Goal: Task Accomplishment & Management: Complete application form

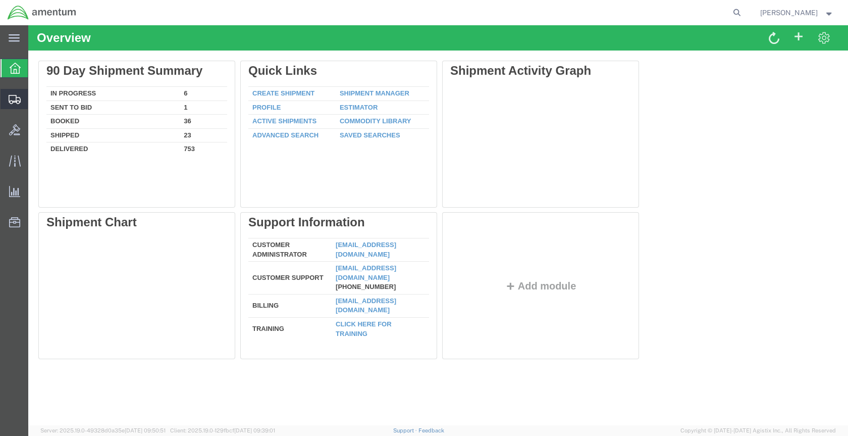
click at [0, 0] on span "Create Shipment" at bounding box center [0, 0] width 0 height 0
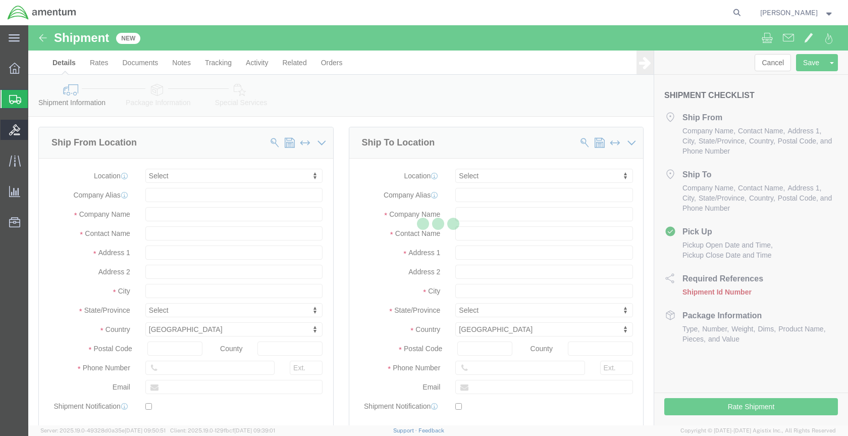
select select
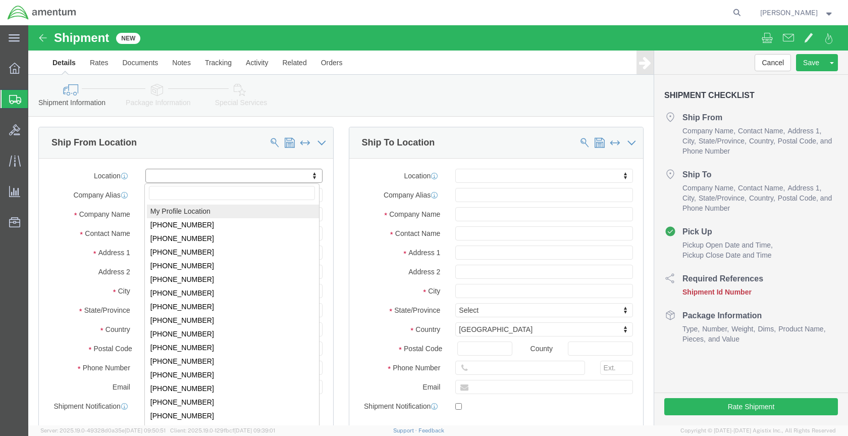
click body "Shipment New Details Rates Documents Notes Tracking Activity Related Orders Can…"
select select "MYPROFILE"
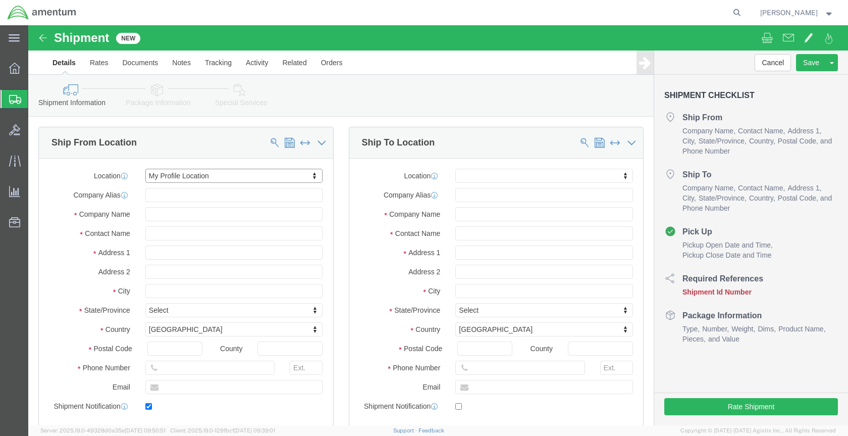
type input "[STREET_ADDRESS]"
type input "Hangar 9630, Rm #175"
type input "80913"
type input "[PHONE_NUMBER]"
type input "[PERSON_NAME][EMAIL_ADDRESS][PERSON_NAME][DOMAIN_NAME]"
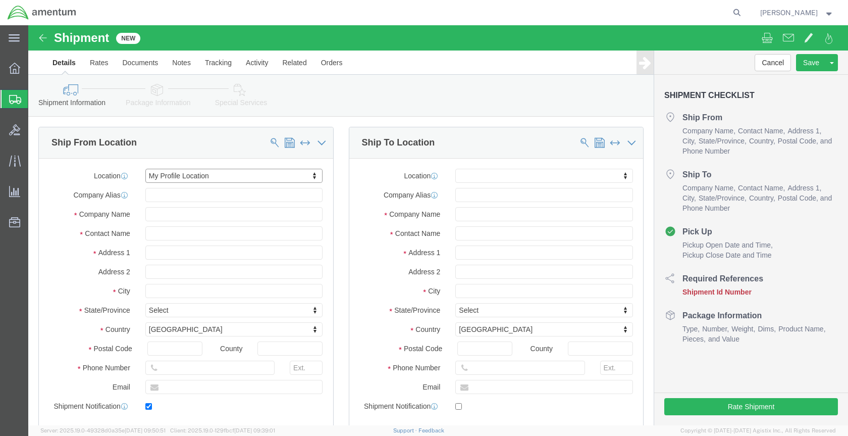
checkbox input "true"
type input "Amentum Services, Inc."
type input "[PERSON_NAME]"
type input "[GEOGRAPHIC_DATA][PERSON_NAME]"
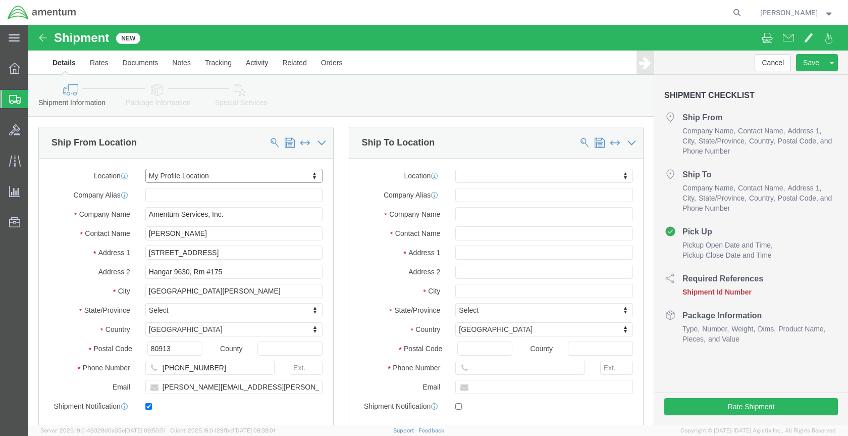
select select "CO"
drag, startPoint x: 216, startPoint y: 262, endPoint x: 128, endPoint y: 256, distance: 87.6
click input "[PERSON_NAME][EMAIL_ADDRESS][PERSON_NAME][DOMAIN_NAME]"
click div "Pickup Date and Time"
click body "Shipment New Details Rates Documents Notes Tracking Activity Related Orders Can…"
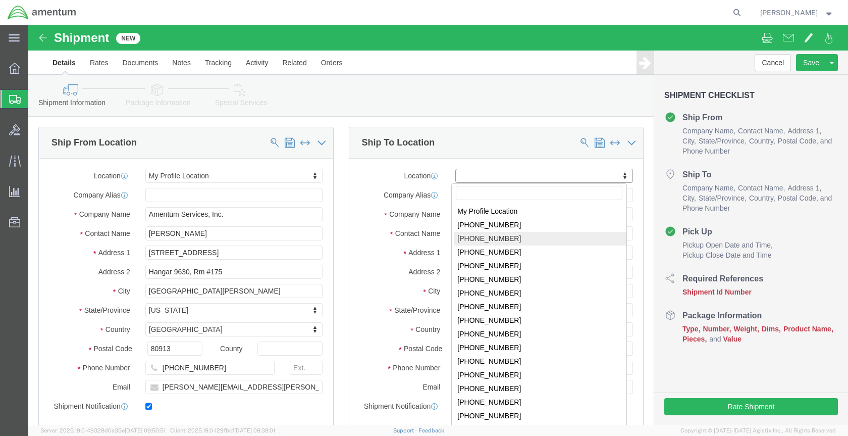
click body "Shipment New Details Rates Documents Notes Tracking Activity Related Orders Can…"
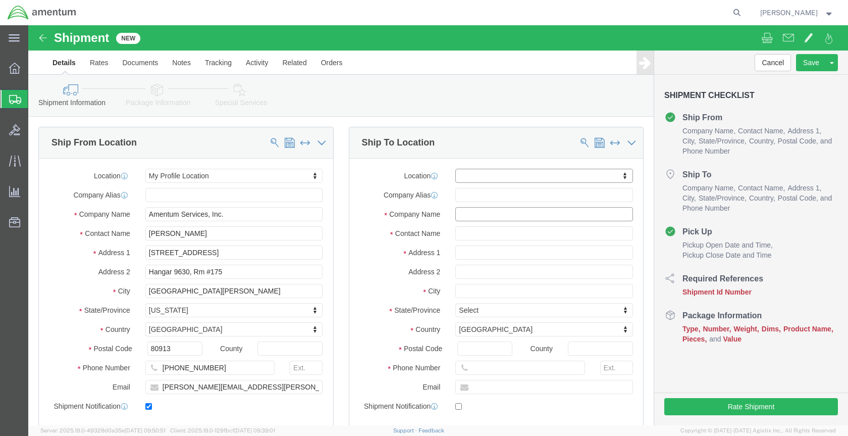
click input "text"
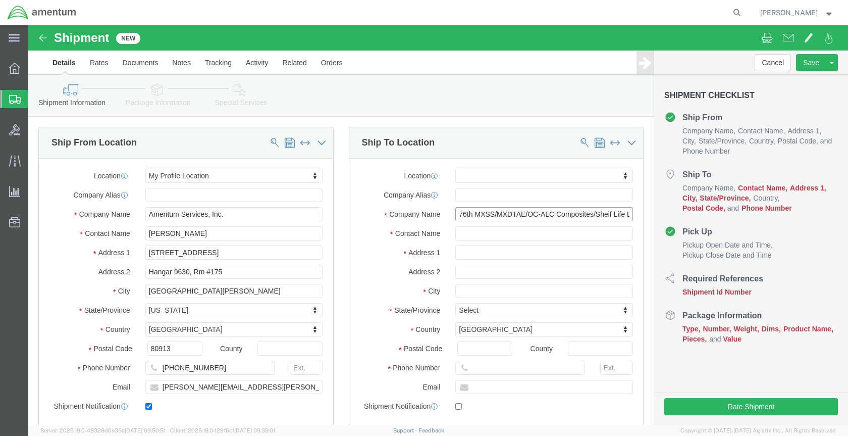
type input "76th MXSS/MXDTAE/OC-ALC Composites/Shelf Life Lab`"
type input "Lab Code: FHZ"
click input "text"
type input "[STREET_ADDRESS]"
select select
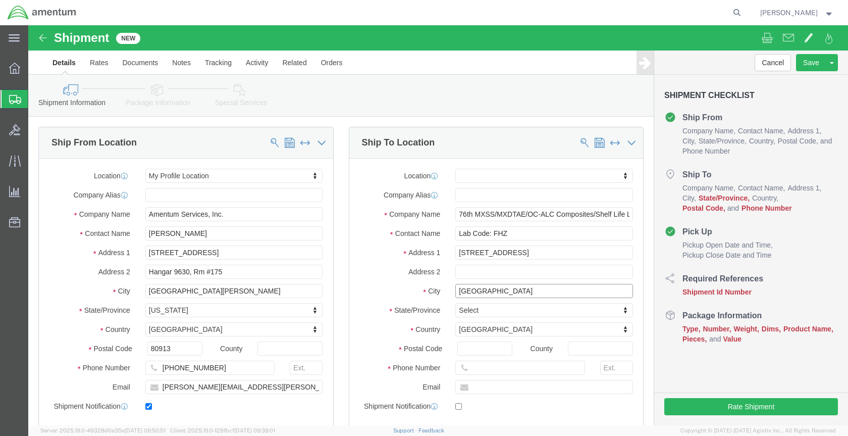
type input "[GEOGRAPHIC_DATA]"
select select
type input "O"
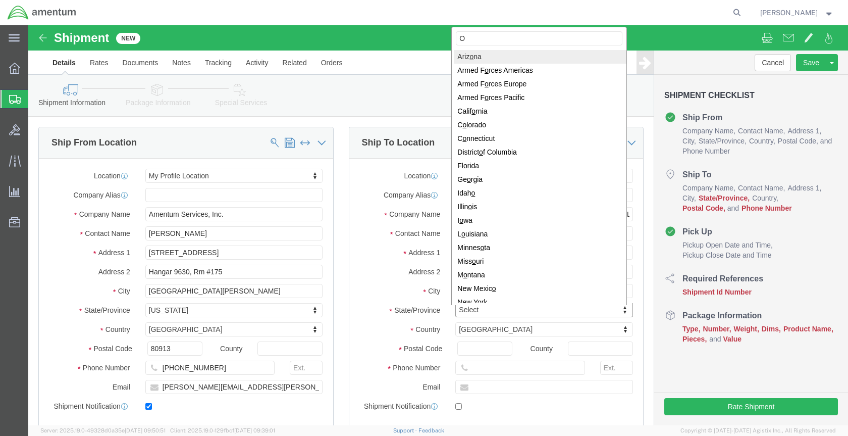
type input "OK"
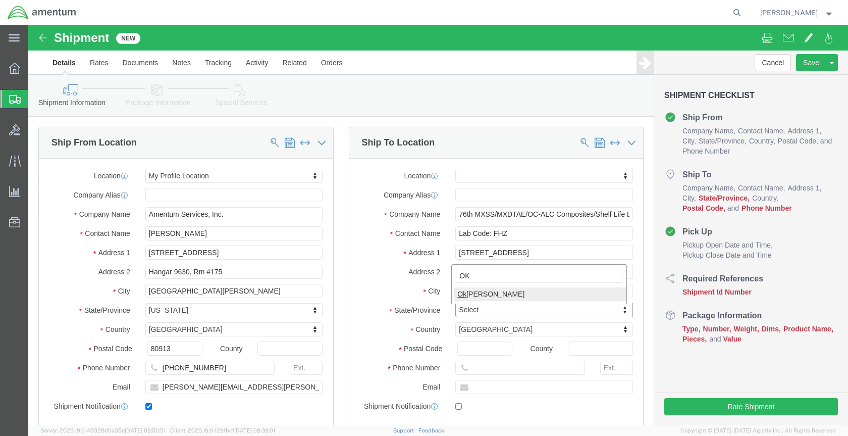
select select
select select "OK"
click input "Postal Code"
type input "73145-3038"
select select
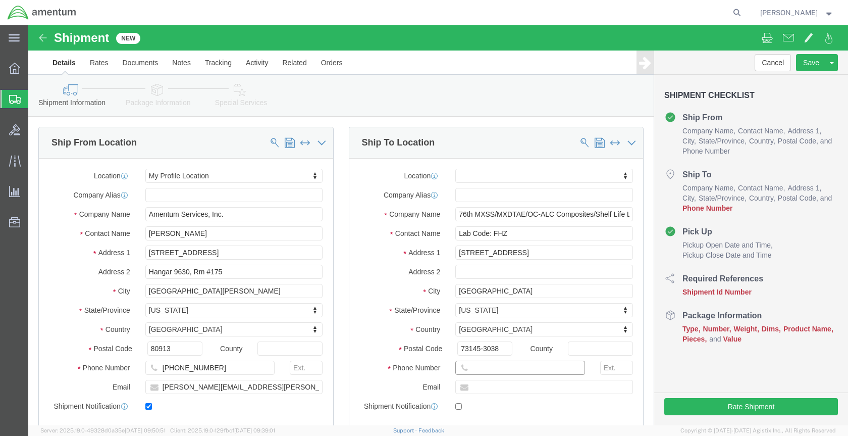
click input "text"
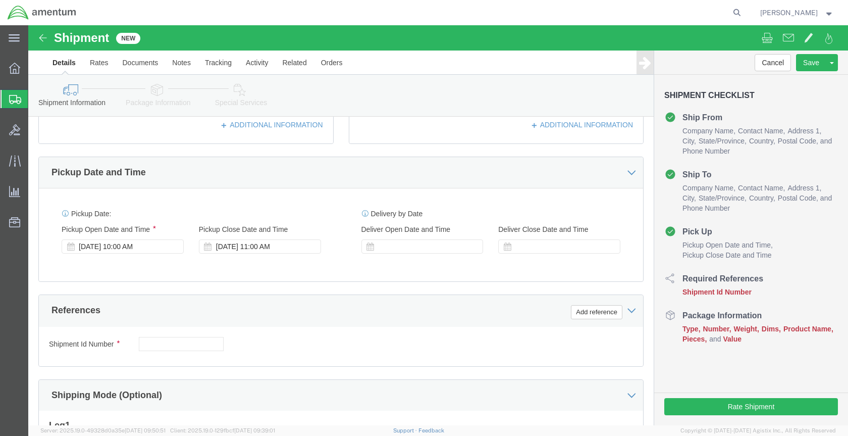
type input "[PHONE_NUMBER]"
select select "SMAL"
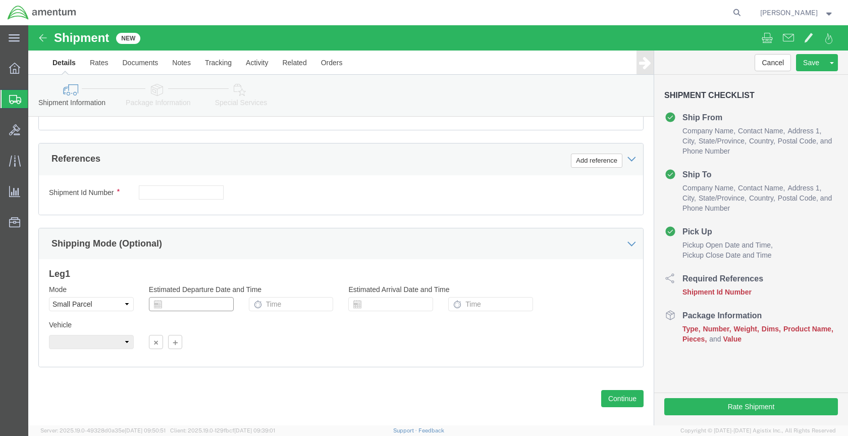
click input "text"
click td "17"
type input "09/17/2025"
click input "text"
type input "12:00 PM"
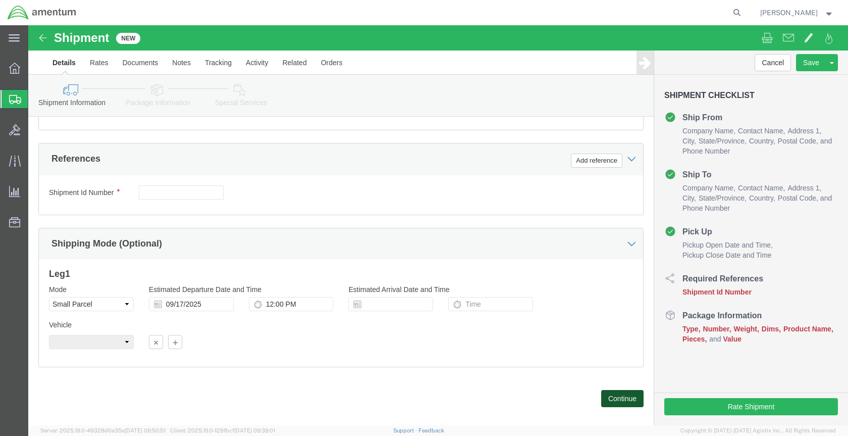
click button "Continue"
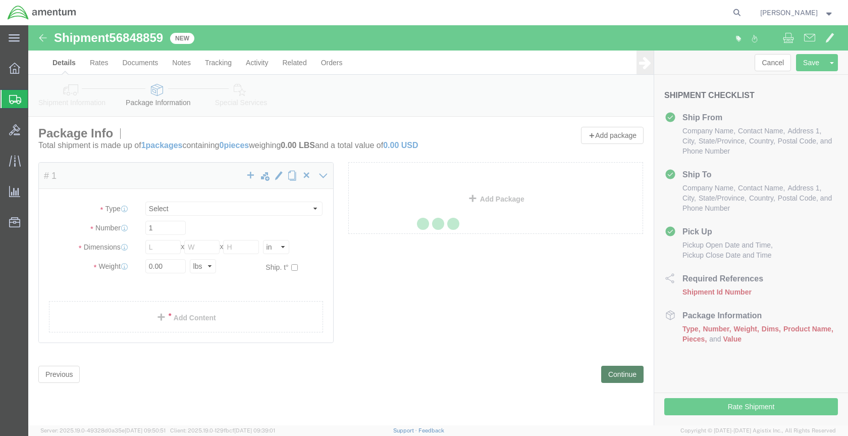
select select "YRPK"
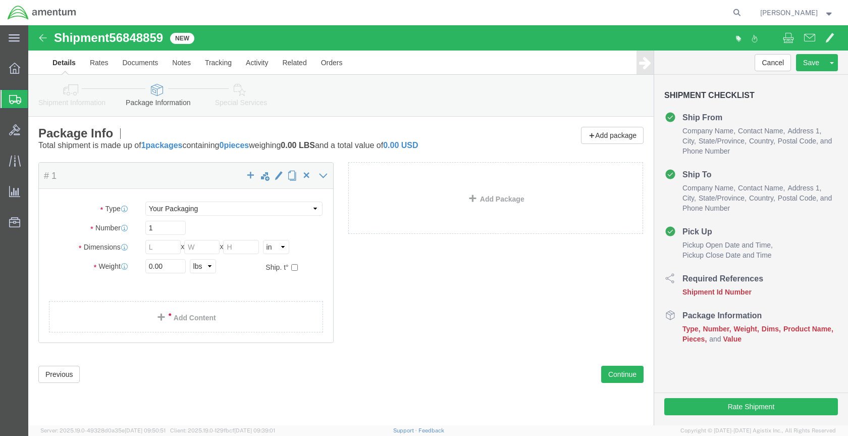
click div "Shipment 56848859 New"
drag, startPoint x: 137, startPoint y: 12, endPoint x: 86, endPoint y: 11, distance: 51.5
click span "56848859"
click button "Previous"
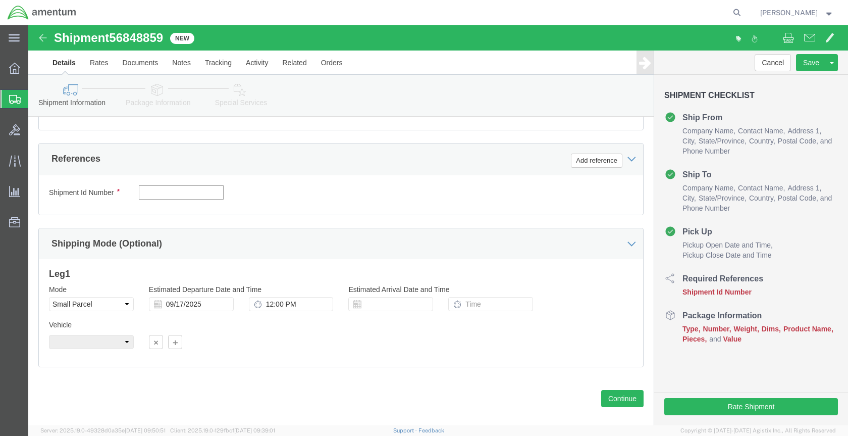
click input "text"
paste input "56848859"
type input "56848859"
click button "Add reference"
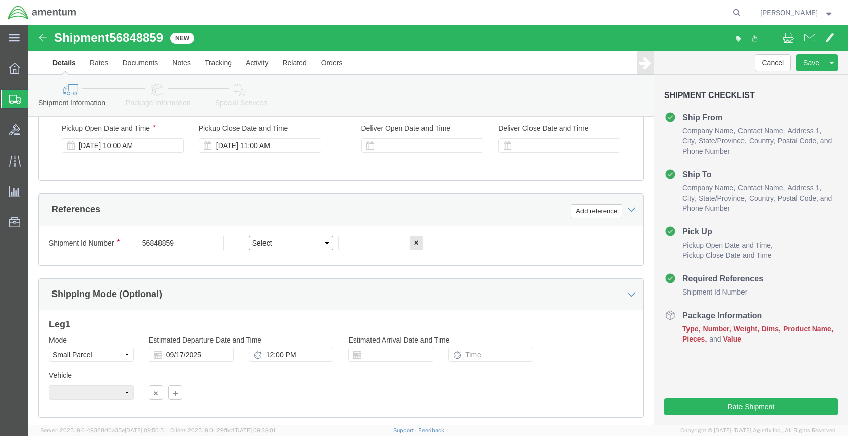
select select "PROJ"
click input "text"
type input "4999.R.2521.BH.BE.0P.FCAR.00"
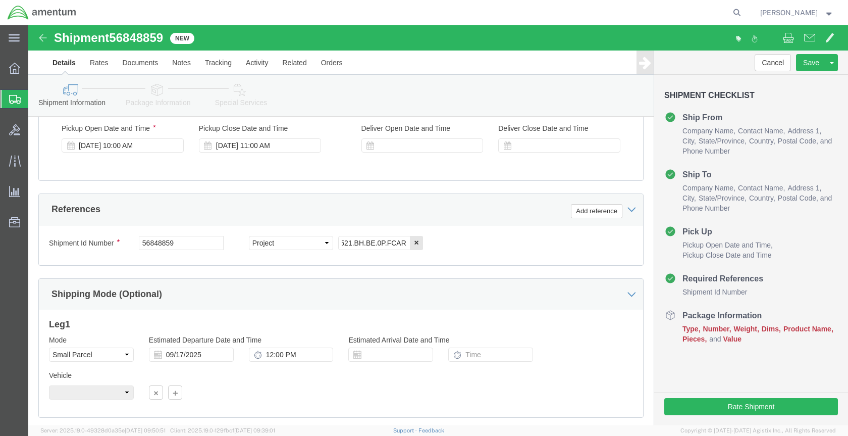
drag, startPoint x: 575, startPoint y: 366, endPoint x: 583, endPoint y: 364, distance: 8.3
click button "Continue"
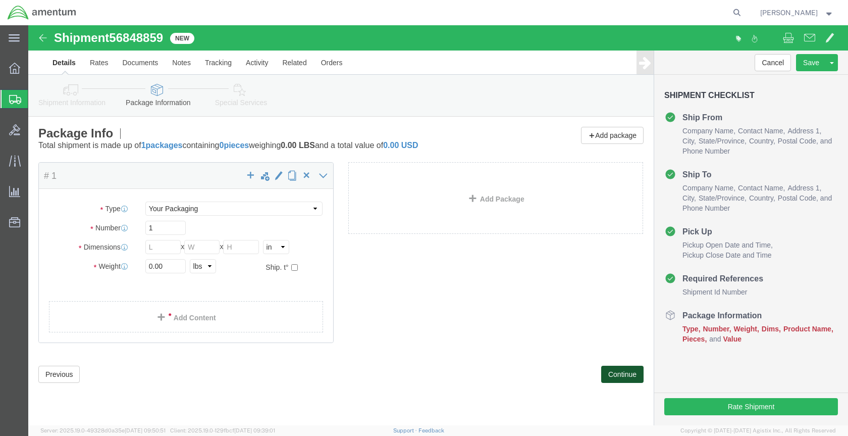
scroll to position [0, 0]
click input "text"
type input "9"
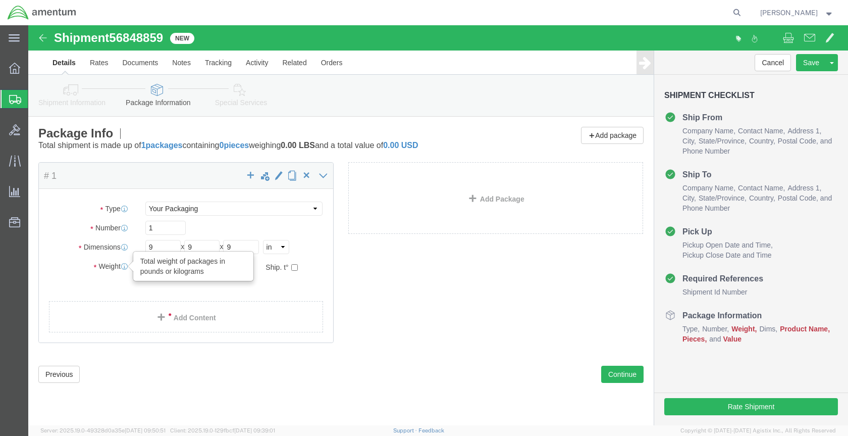
drag, startPoint x: 140, startPoint y: 239, endPoint x: 97, endPoint y: 242, distance: 42.5
click div "Weight Total weight of packages in pounds or kilograms 0.00 Select kgs lbs Ship…"
type input "3.4"
click div "Package Type Select Bale(s) Basket(s) Bolt(s) Bottle(s) Buckets Bulk Bundle(s) …"
click link "Add Content"
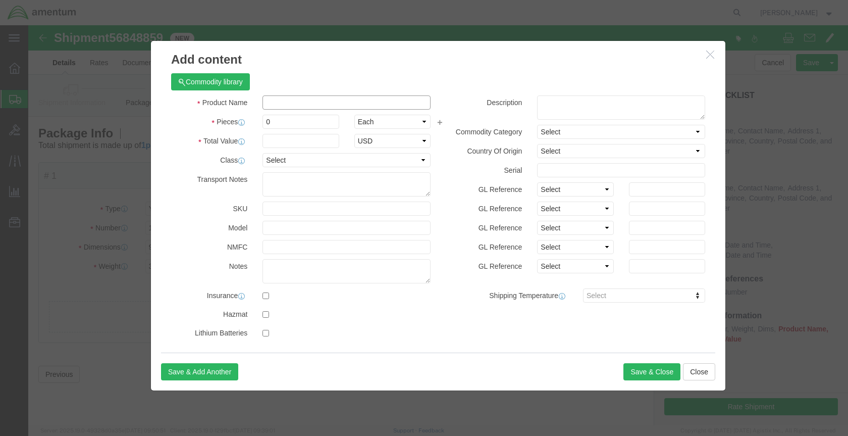
click input "text"
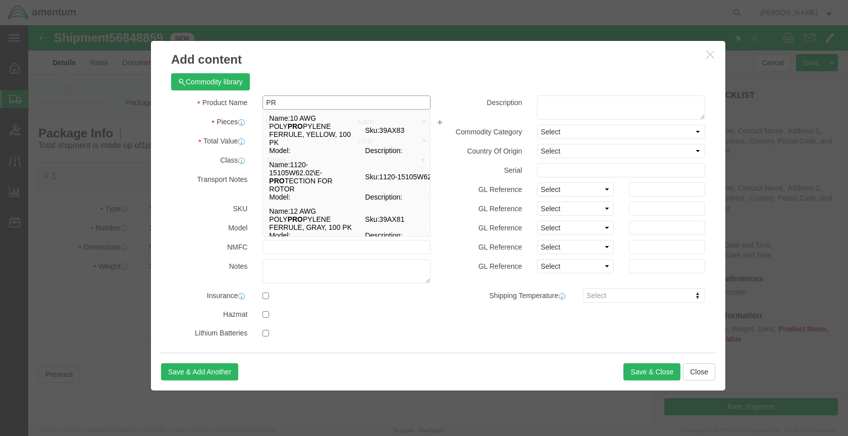
type input "P"
type input "I"
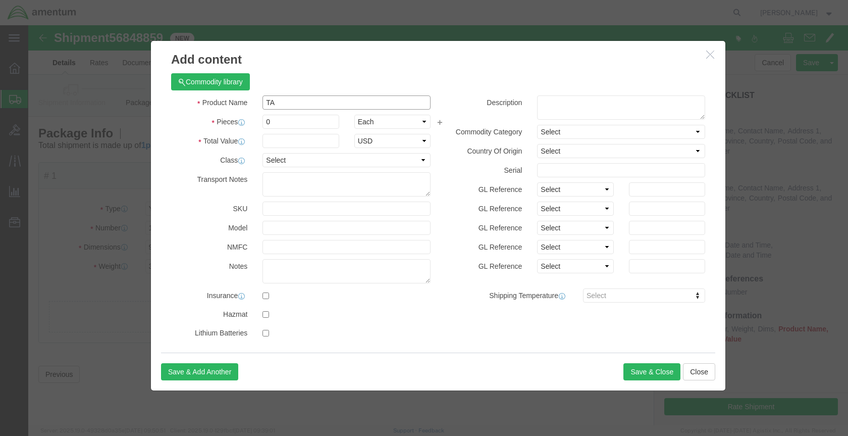
type input "T"
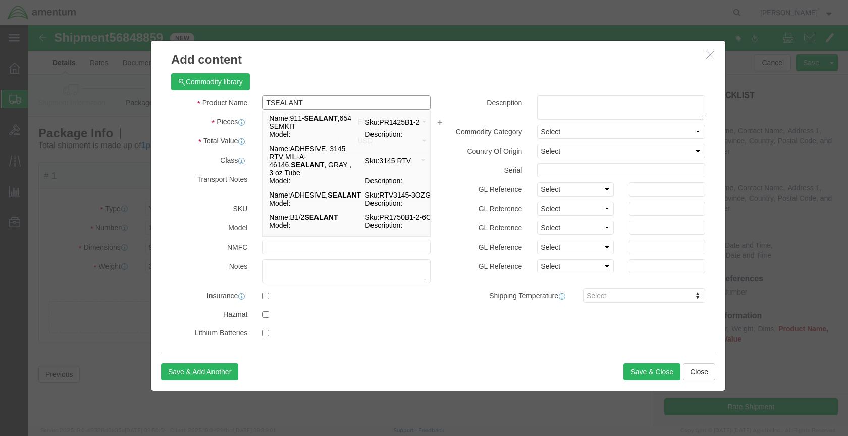
scroll to position [101, 0]
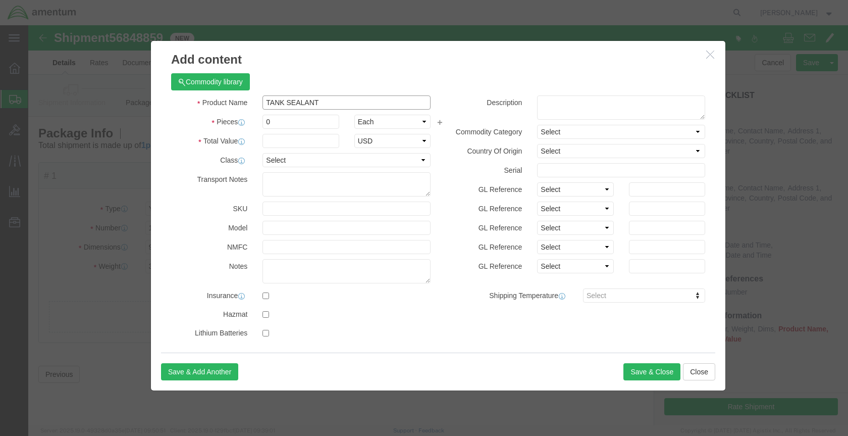
type input "TANK SEALANT"
click textarea
type textarea "CLASS B BASE SEALANT"
click div "Product Name TANK SEALANT SEALANT Pieces 0 Select Bag Barrels 100Board Feet Bot…"
click input "0"
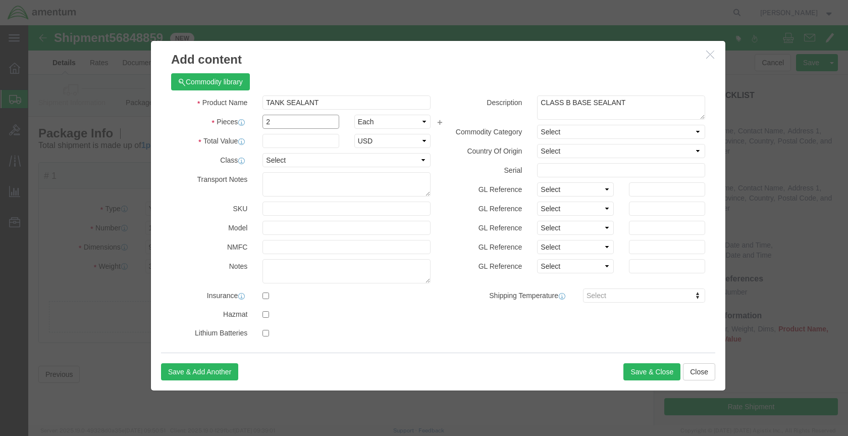
type input "2"
click input "text"
type input "20.00"
click icon
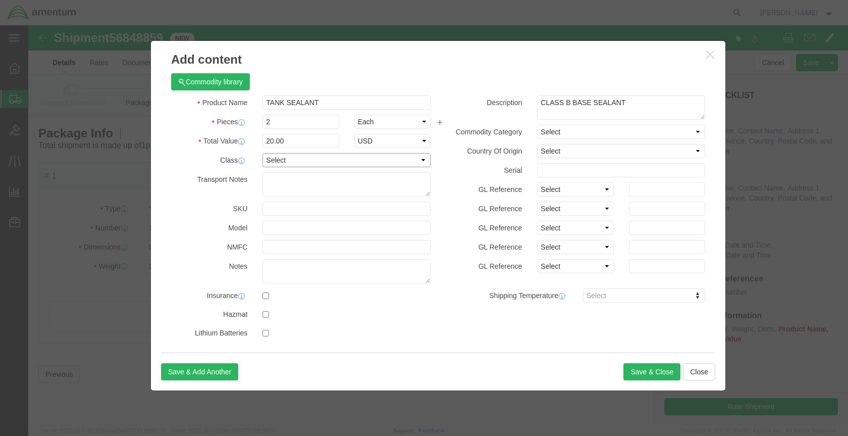
select select "50"
click input "checkbox"
checkbox input "false"
click div "Description CLASS B BASE SEALANT CLASS B Commodity Category Select Country Of O…"
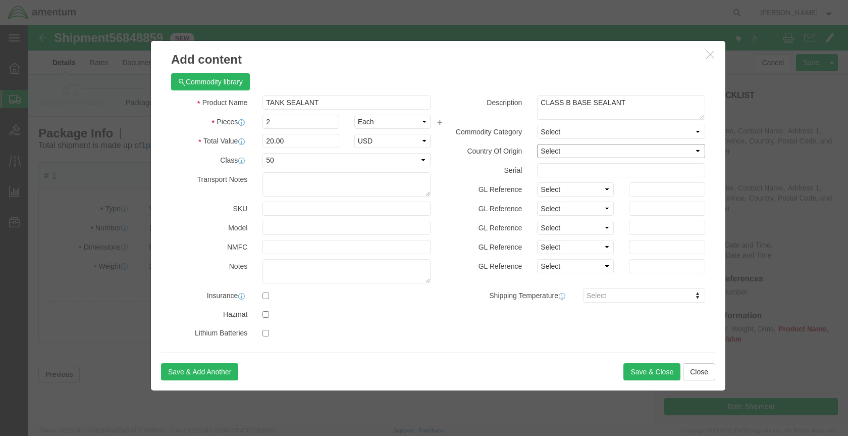
select select "US"
click button "Save & Close"
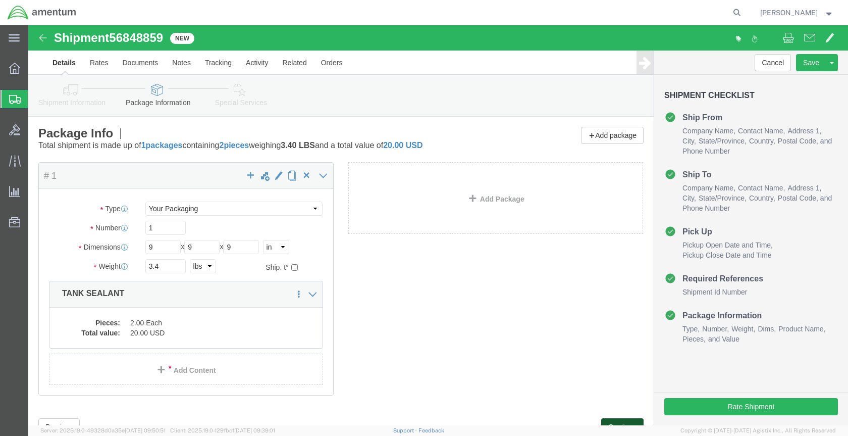
click button "Continue"
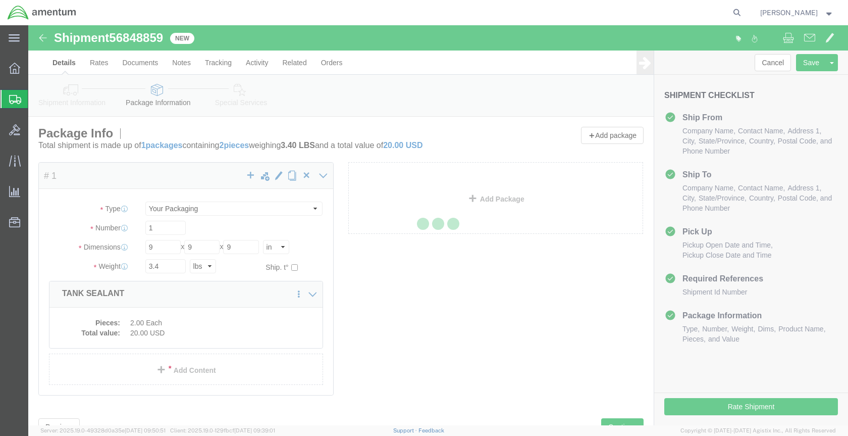
select select
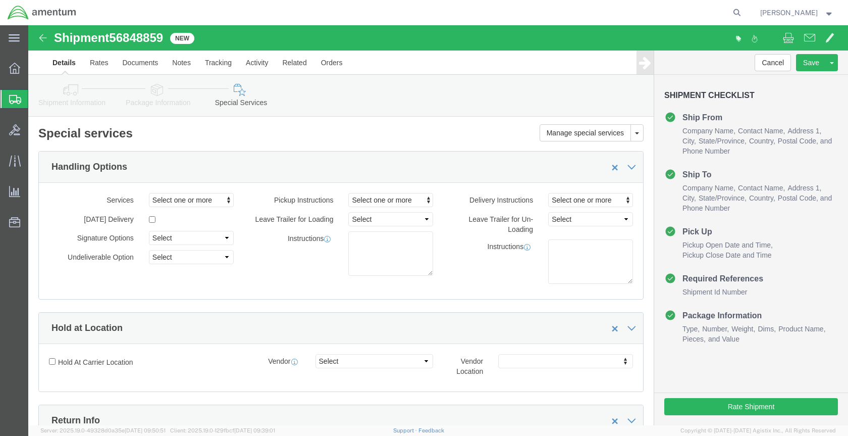
scroll to position [41, 0]
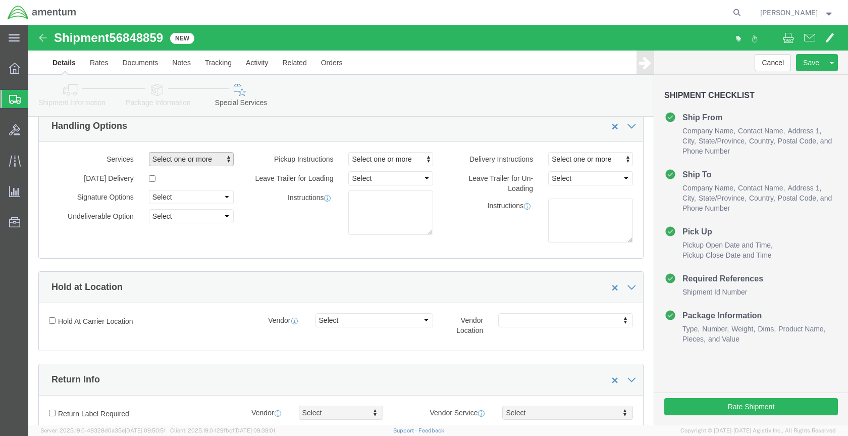
click span "Select one or more"
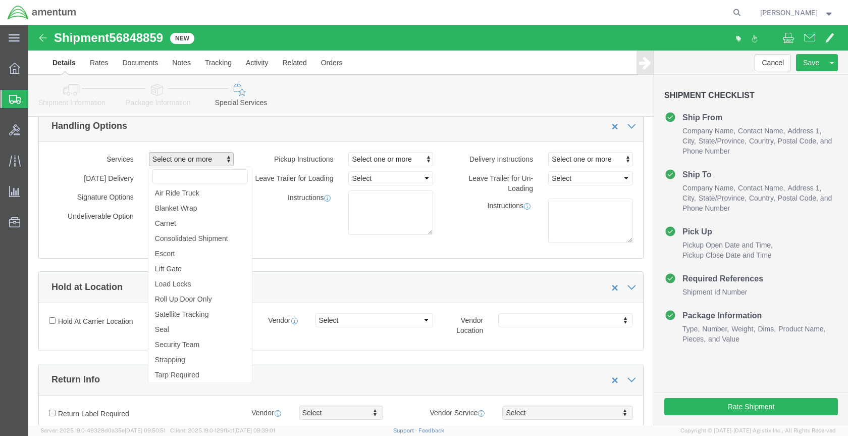
click span "Select one or more"
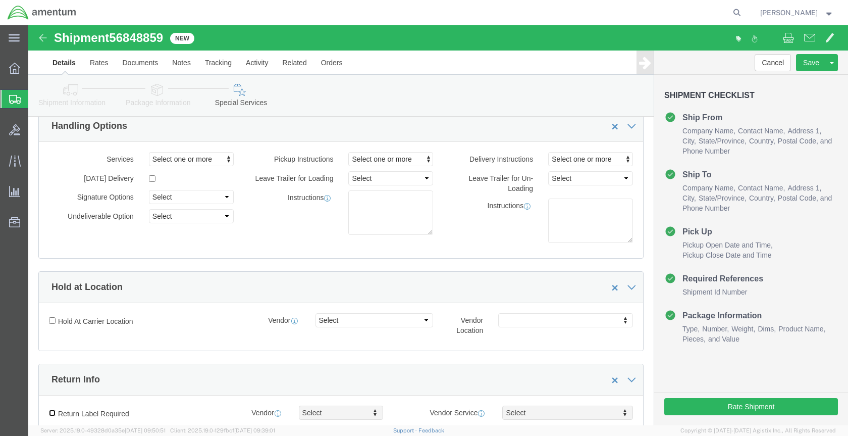
click input "Return Label Required"
checkbox input "true"
drag, startPoint x: 343, startPoint y: 241, endPoint x: 342, endPoint y: 233, distance: 8.6
click body "Shipment 56848859 New Details Rates Documents Notes Tracking Activity Related O…"
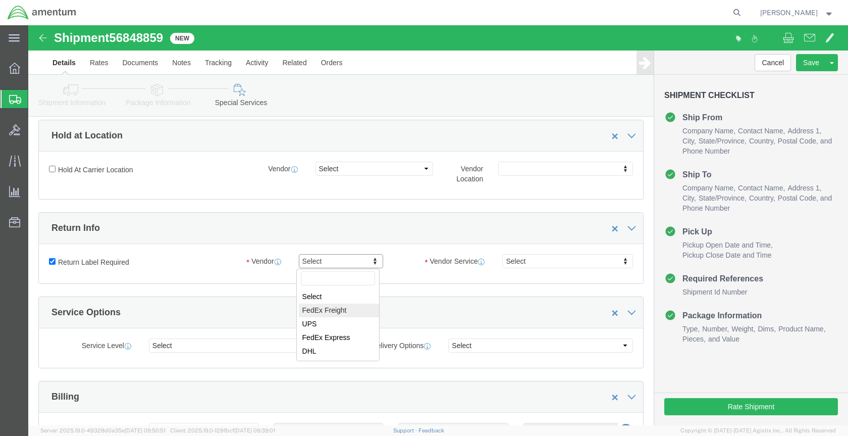
click body "Shipment 56848859 New Details Rates Documents Notes Tracking Activity Related O…"
select select "5"
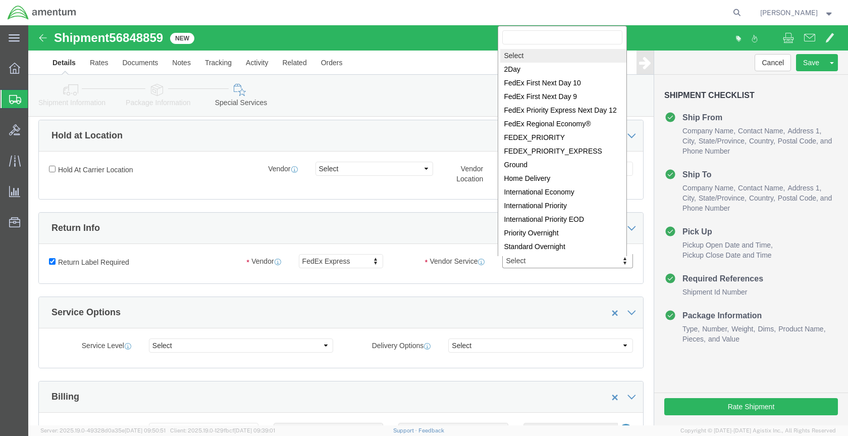
click body "Shipment 56848859 New Details Rates Documents Notes Tracking Activity Related O…"
select select "12"
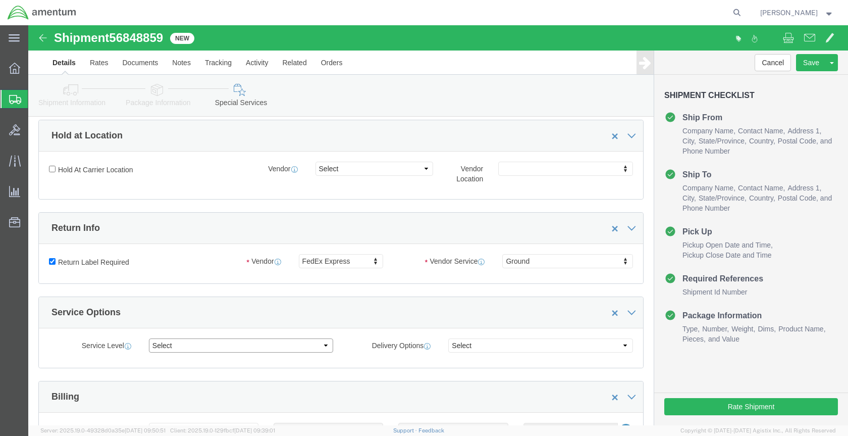
scroll to position [293, 0]
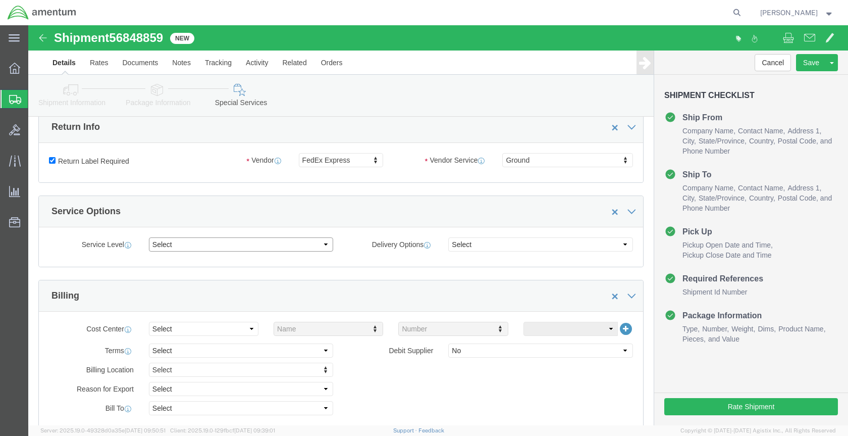
select select "2 Day"
click body "Shipment 56848859 New Details Rates Documents Notes Tracking Activity Related O…"
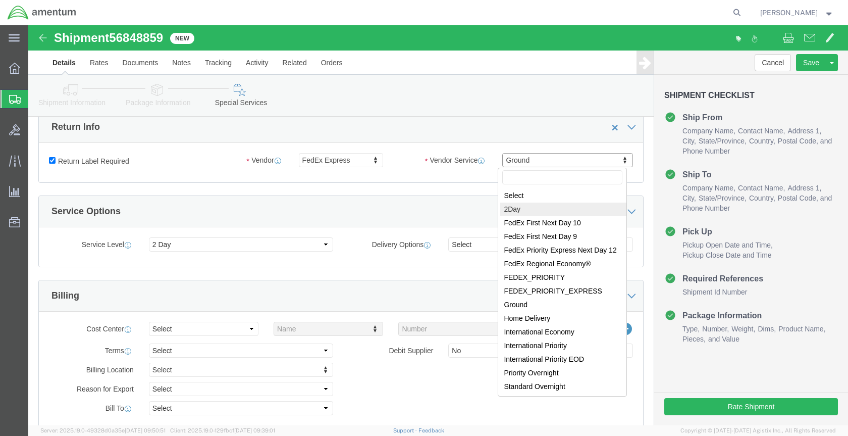
select select "7"
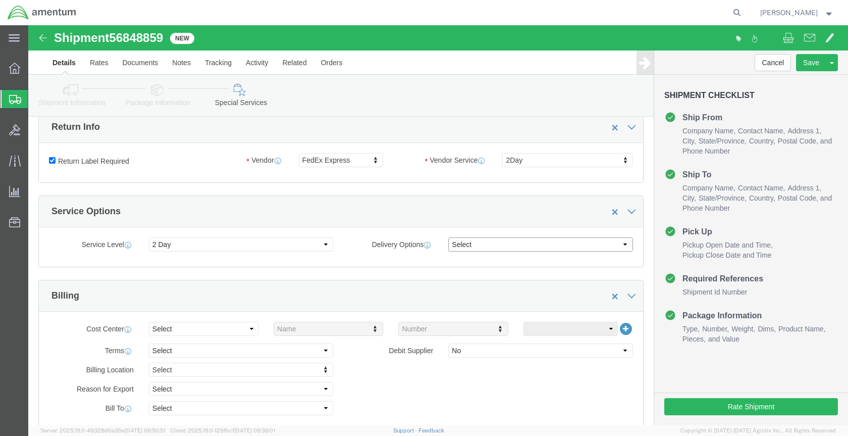
select select "DTD"
click div "Billing"
click input "text"
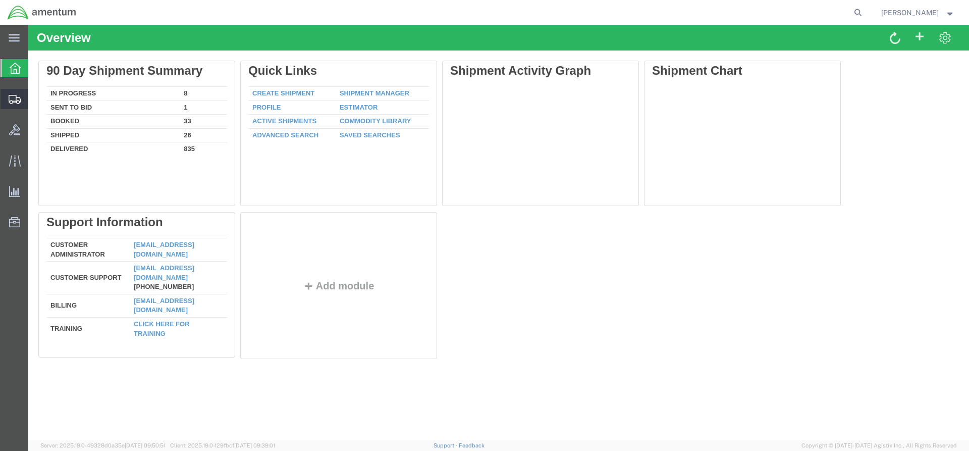
click at [6, 90] on div at bounding box center [15, 99] width 28 height 20
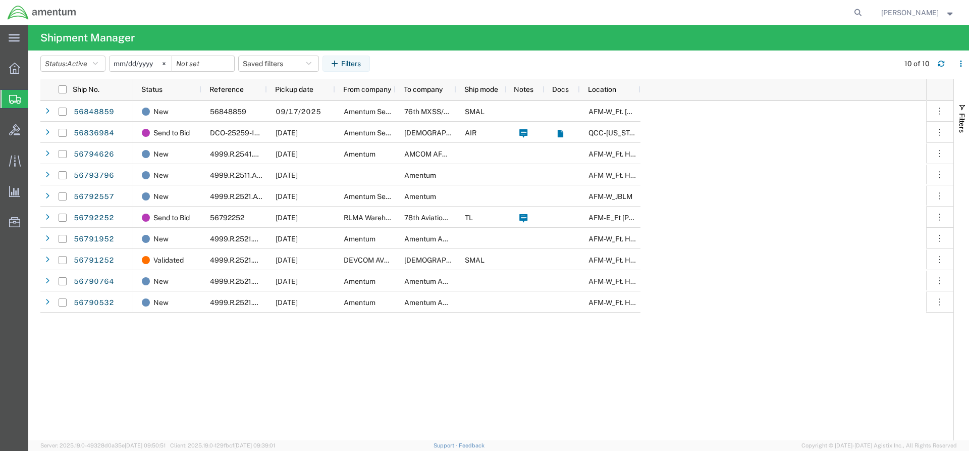
click at [0, 0] on span "Shipment Manager" at bounding box center [0, 0] width 0 height 0
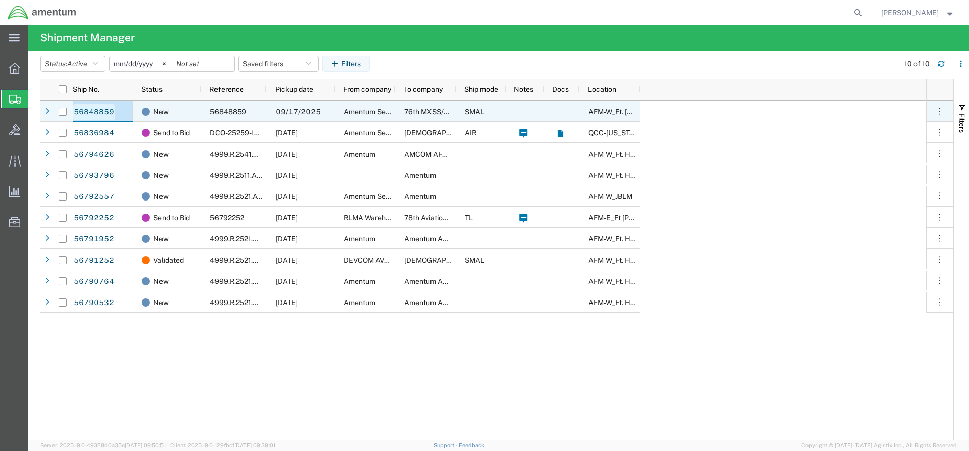
click at [91, 111] on link "56848859" at bounding box center [93, 112] width 41 height 16
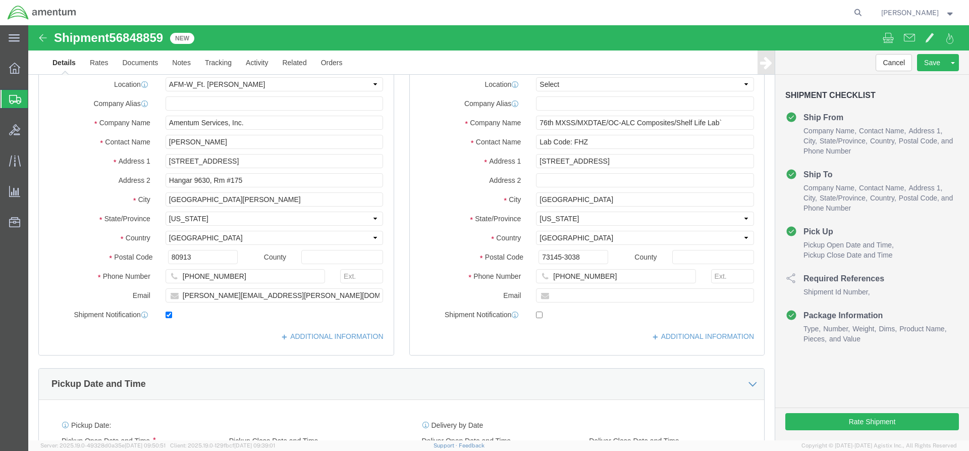
type input "12:00 AM"
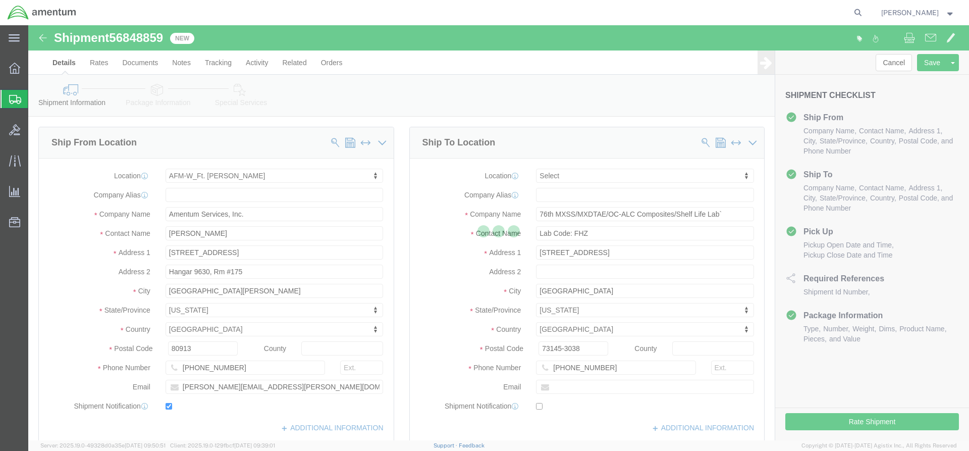
select select "42643"
select select
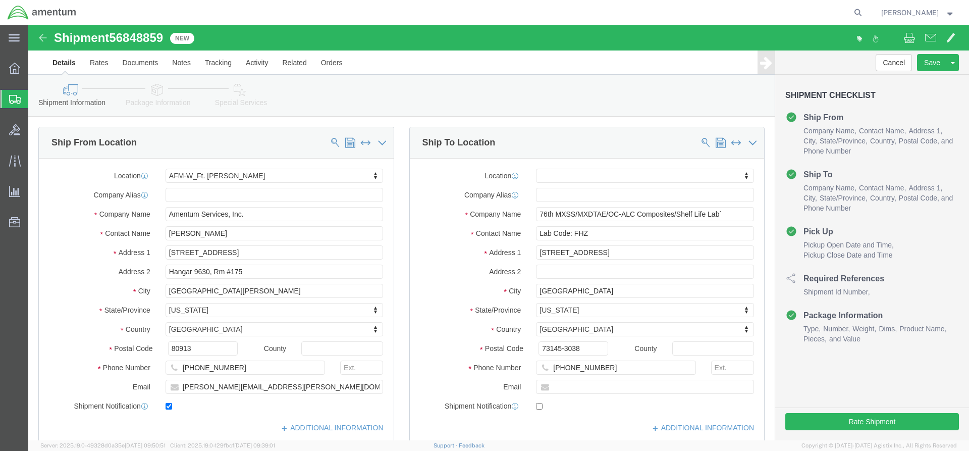
click button "Continue"
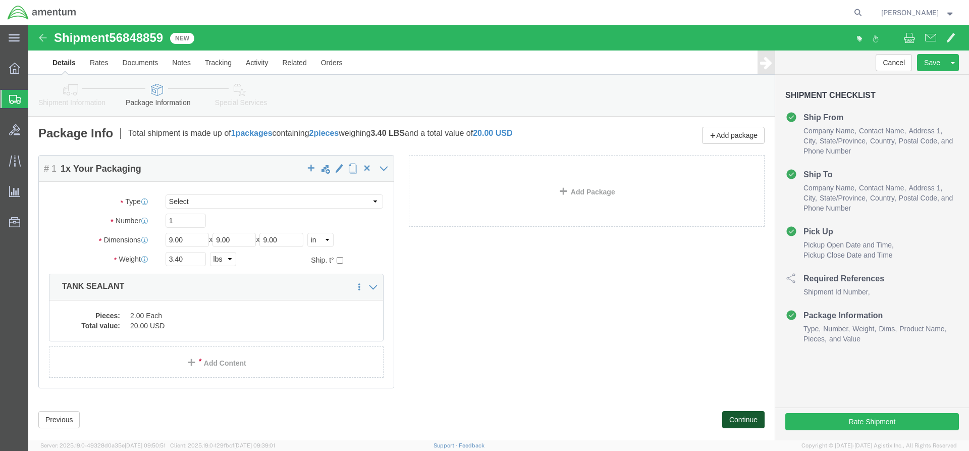
scroll to position [19, 0]
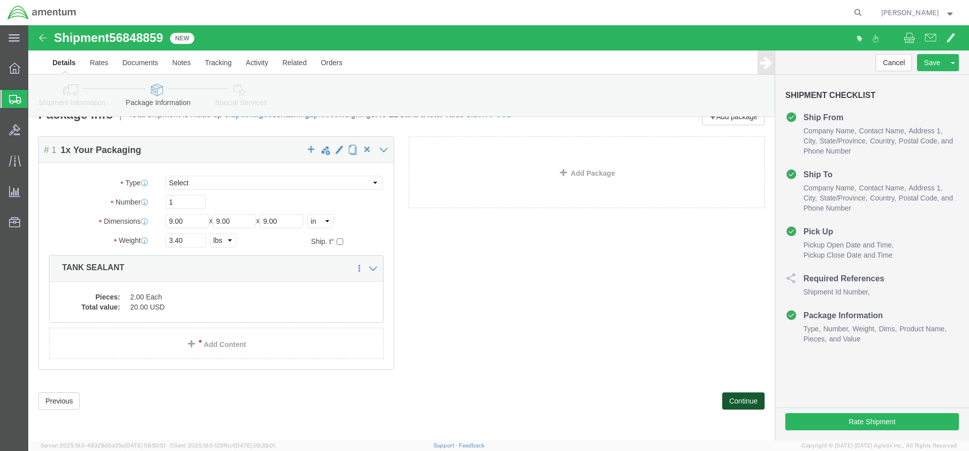
click button "Continue"
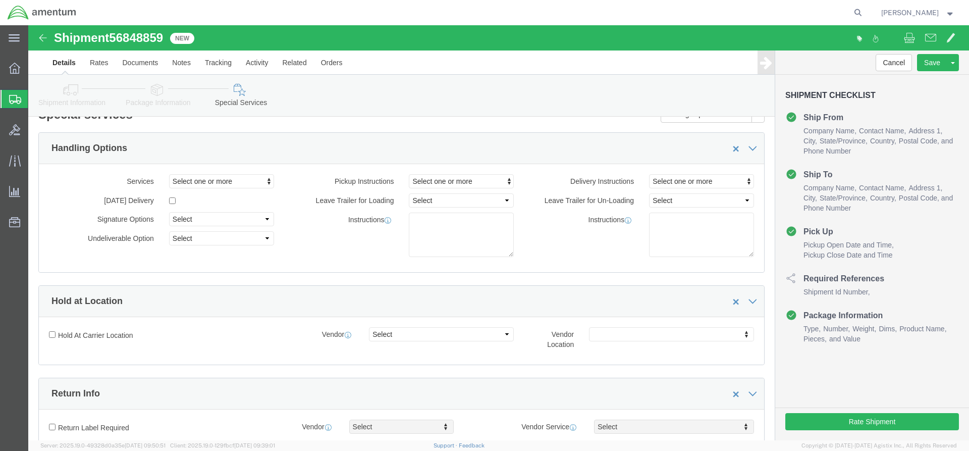
scroll to position [3, 0]
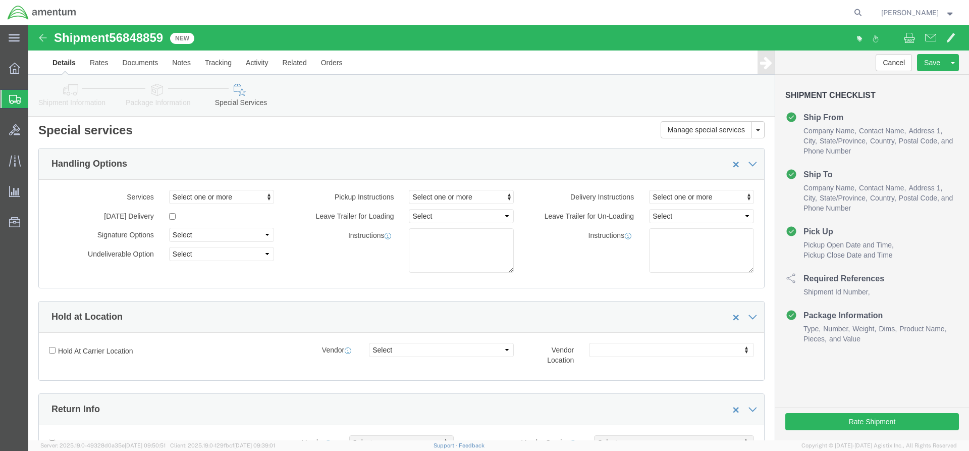
click input "Return Label Required"
checkbox input "true"
click body "Shipment 56848859 New Details Rates Documents Notes Tracking Activity Related O…"
select select "5"
click body "Shipment 56848859 New Details Rates Documents Notes Tracking Activity Related O…"
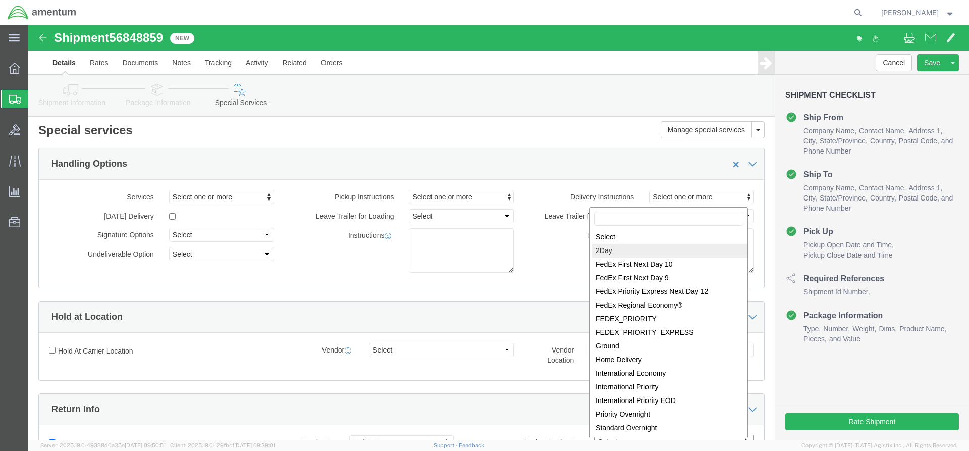
select select "7"
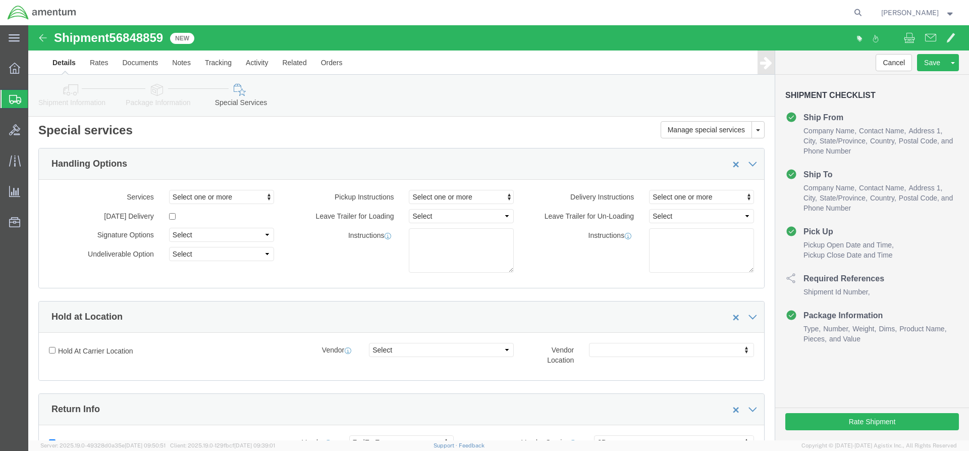
select select "2 Day"
select select "DTD"
click div "Billing Location Select Select My Profile Location [PHONE_NUMBER] [PHONE_NUMBER…"
click ul "Enter Email Address"
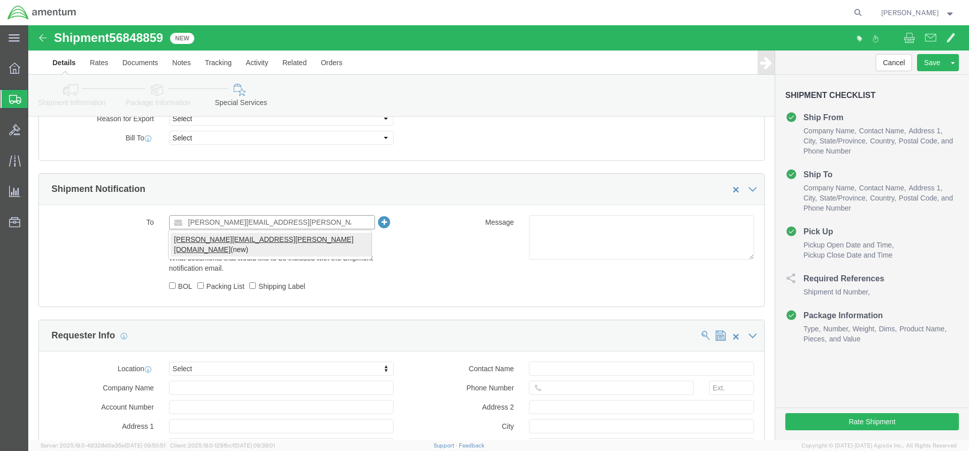
type input "[PERSON_NAME][EMAIL_ADDRESS][PERSON_NAME][DOMAIN_NAME]"
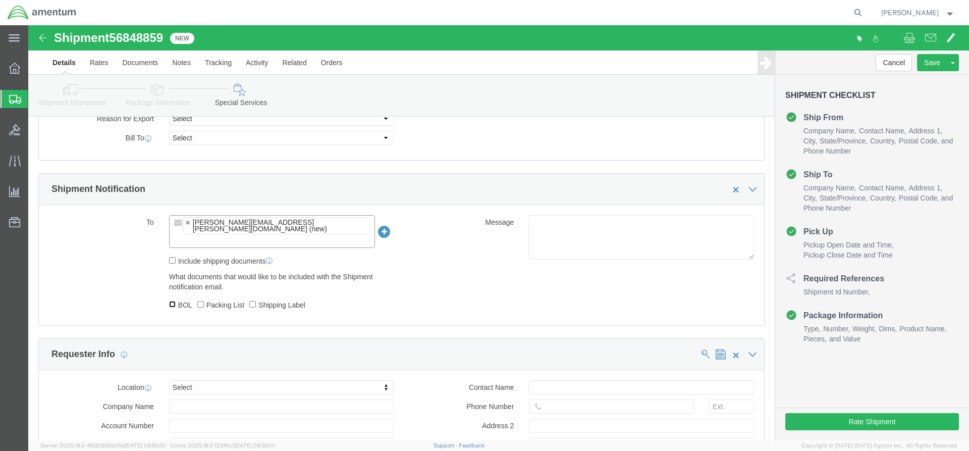
click input "BOL"
checkbox input "true"
click label "Packing List"
click input "Packing List"
checkbox input "true"
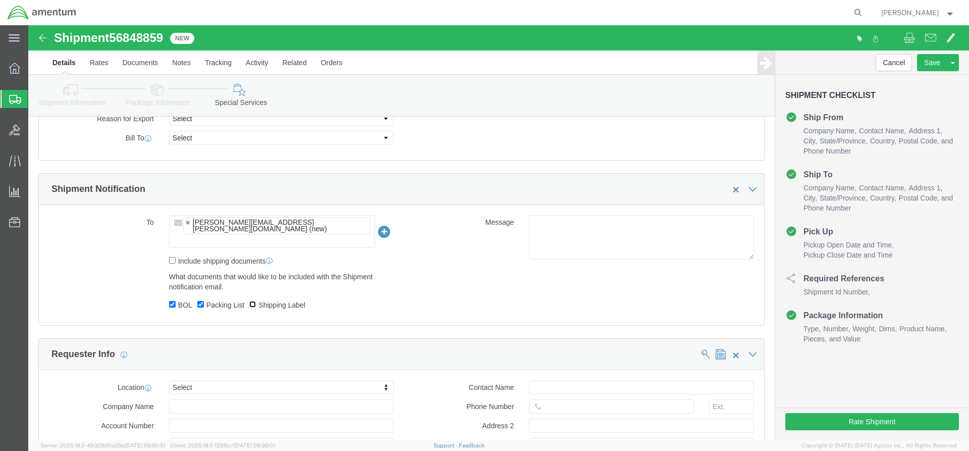
click input "Shipping Label"
checkbox input "true"
click body "Shipment 56848859 New Details Rates Documents Notes Tracking Activity Related O…"
select select "MYPROFILE"
type input "[STREET_ADDRESS]"
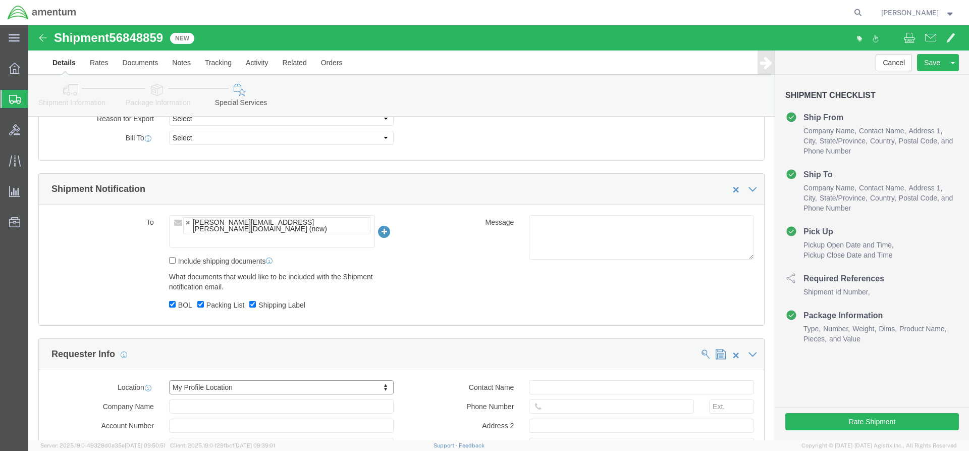
select select "US"
type input "[PERSON_NAME]"
type input "[PHONE_NUMBER]"
type input "Hangar 9630, Rm #175"
type input "[GEOGRAPHIC_DATA][PERSON_NAME]"
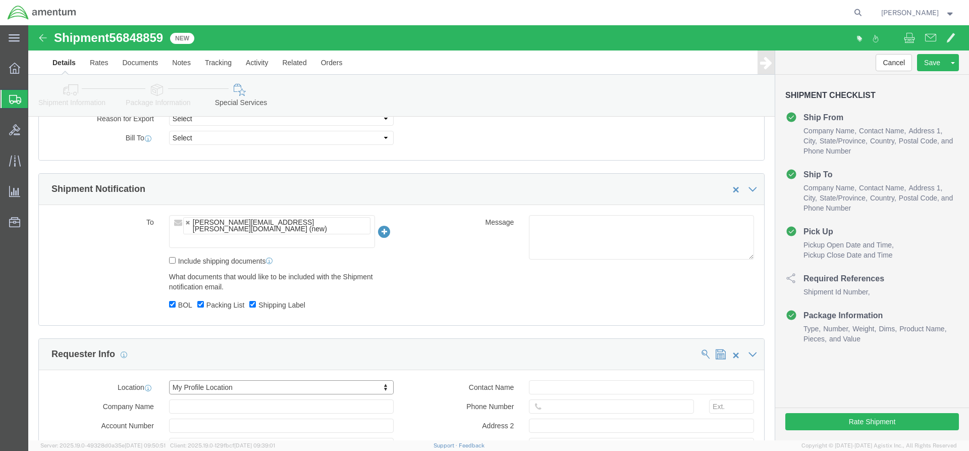
type input "80913"
type input "[US_EMPLOYER_IDENTIFICATION_NUMBER]"
type input "Amentum Services, Inc."
select select "CO"
drag, startPoint x: 302, startPoint y: 258, endPoint x: 130, endPoint y: 255, distance: 171.6
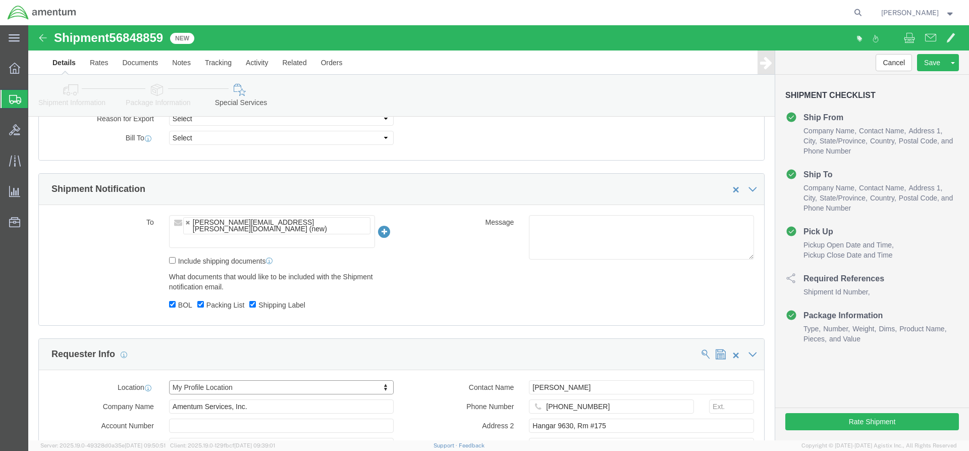
click div "To [PERSON_NAME][EMAIL_ADDRESS][PERSON_NAME][DOMAIN_NAME] (new) [PERSON_NAME][E…"
click label "Include shipping documents"
click input "Include shipping documents"
checkbox input "true"
click input "text"
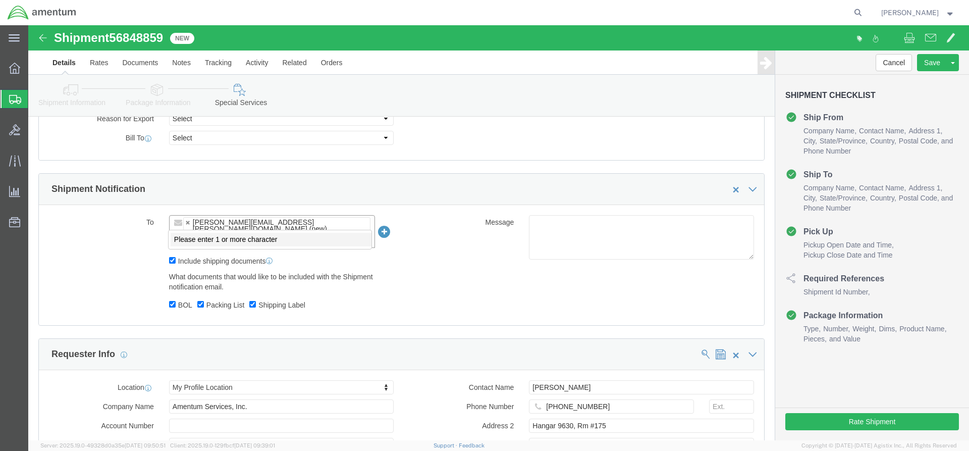
click input "text"
click body "Shipment 56848859 New Details Rates Documents Notes Tracking Activity Related O…"
drag, startPoint x: 299, startPoint y: 265, endPoint x: 178, endPoint y: 259, distance: 121.3
click ul "[PERSON_NAME][EMAIL_ADDRESS][PERSON_NAME][DOMAIN_NAME] (new)"
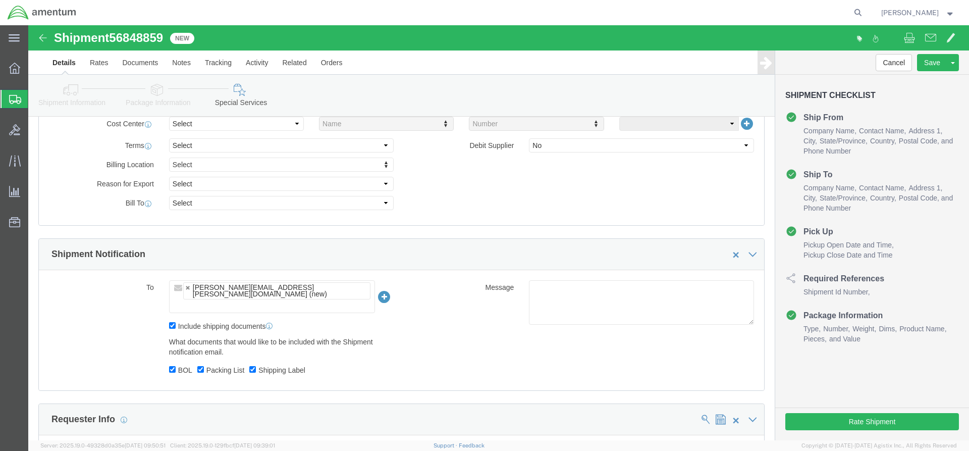
click input "text"
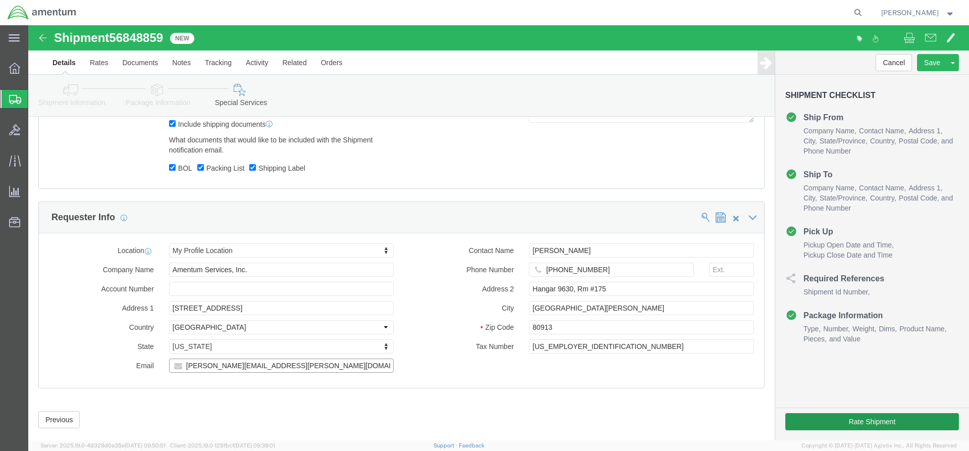
type input "[PERSON_NAME][EMAIL_ADDRESS][PERSON_NAME][DOMAIN_NAME]"
click button "Rate Shipment"
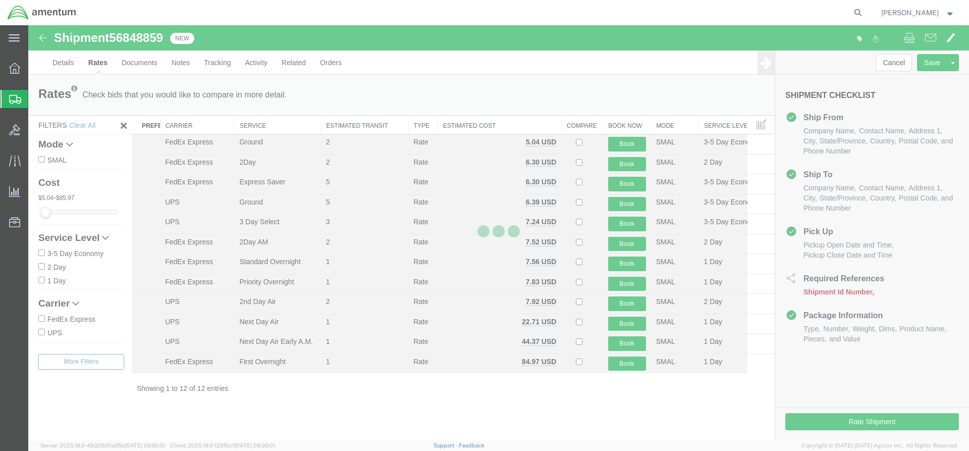
scroll to position [0, 0]
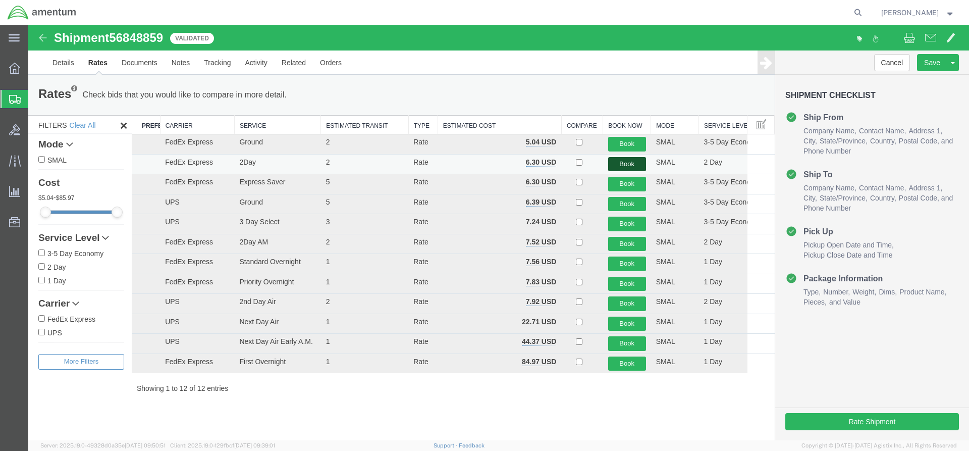
click at [623, 163] on button "Book" at bounding box center [627, 164] width 38 height 15
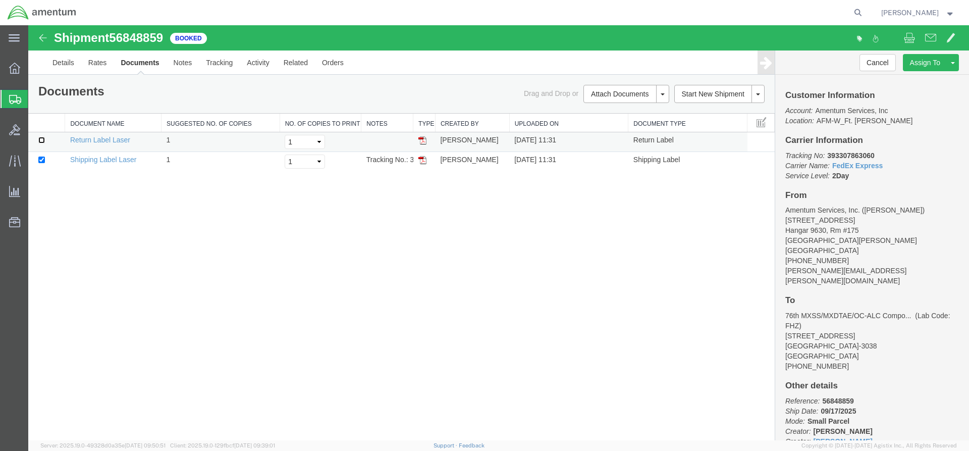
click at [44, 139] on input "checkbox" at bounding box center [41, 140] width 7 height 7
checkbox input "true"
click at [423, 138] on img at bounding box center [422, 140] width 8 height 8
click at [419, 157] on img at bounding box center [422, 160] width 8 height 8
